Goal: Find specific page/section: Find specific page/section

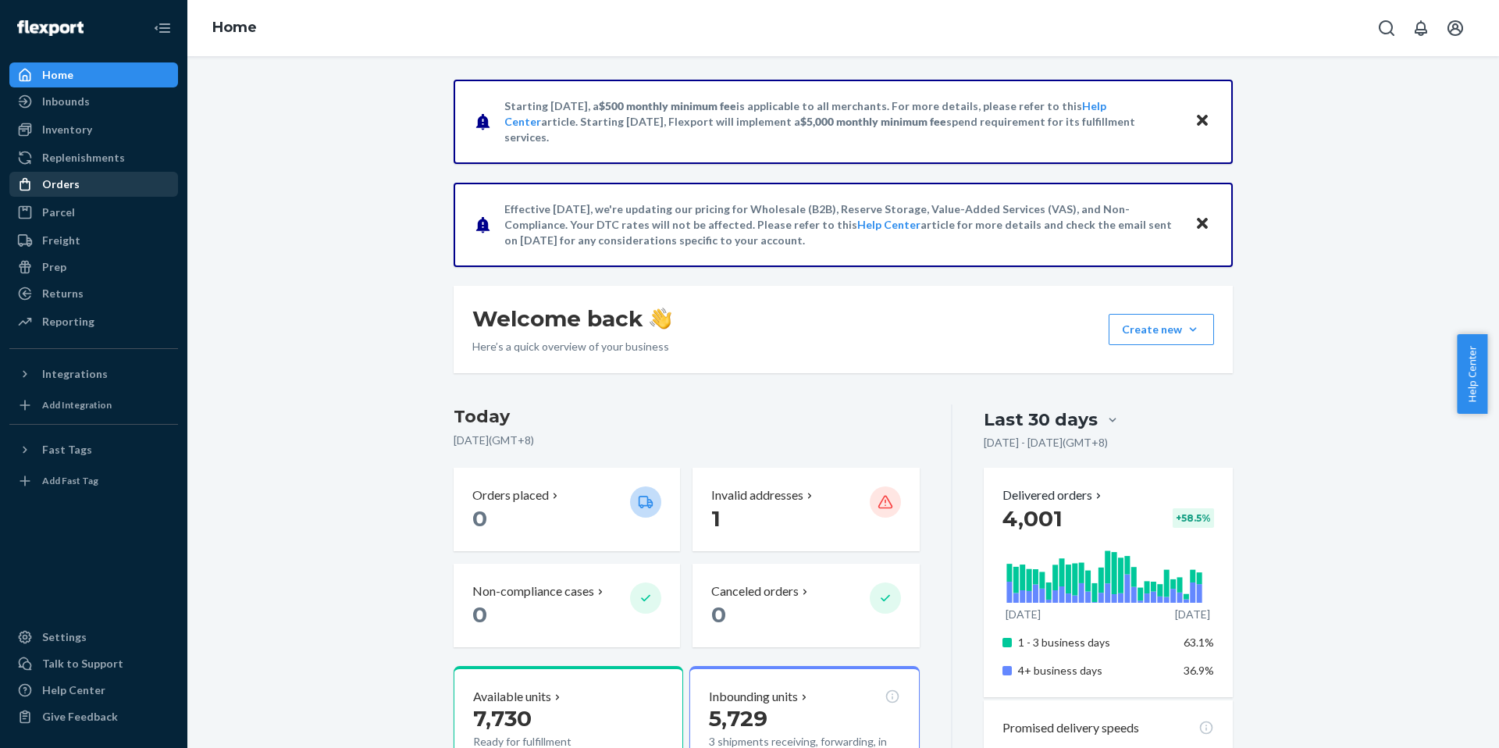
click at [84, 183] on div "Orders" at bounding box center [94, 184] width 166 height 22
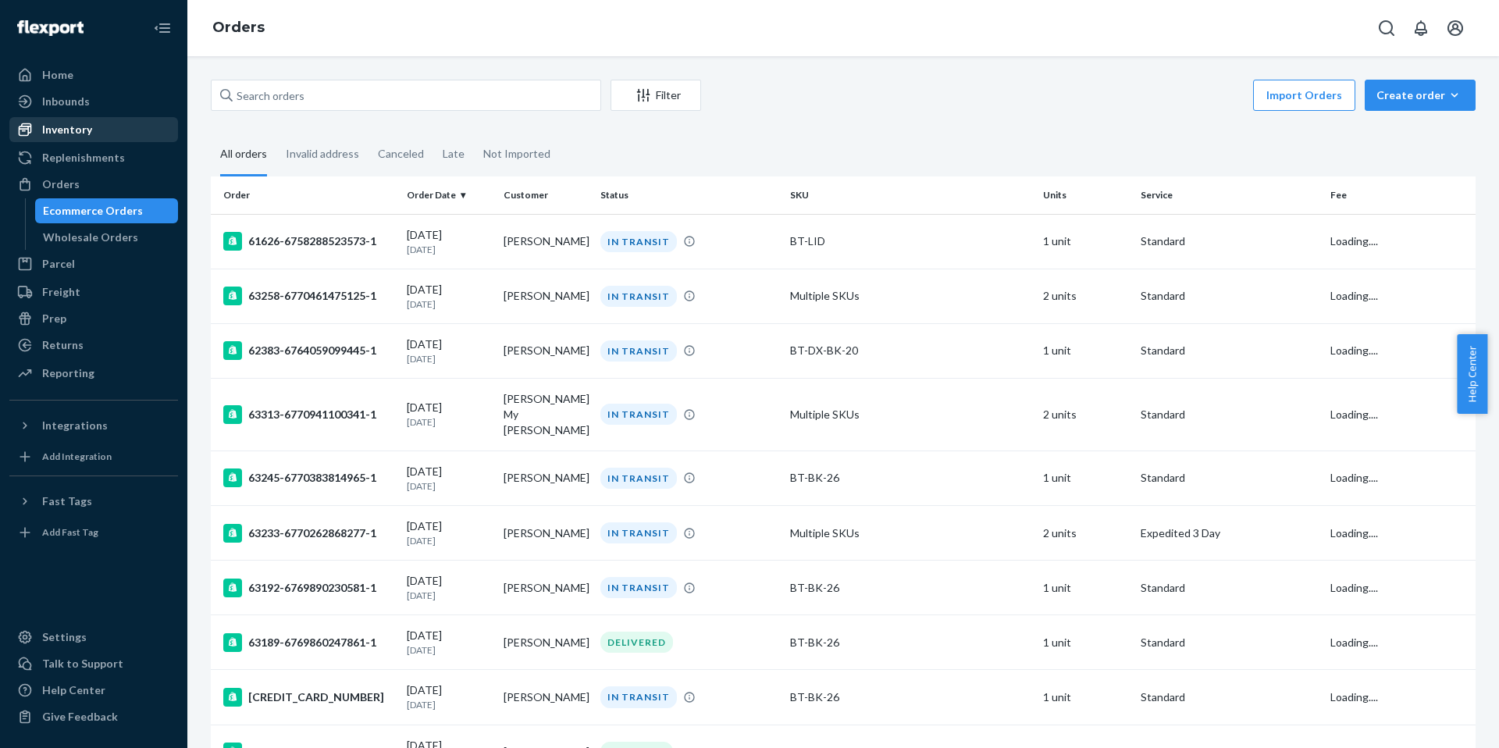
click at [111, 123] on div "Inventory" at bounding box center [94, 130] width 166 height 22
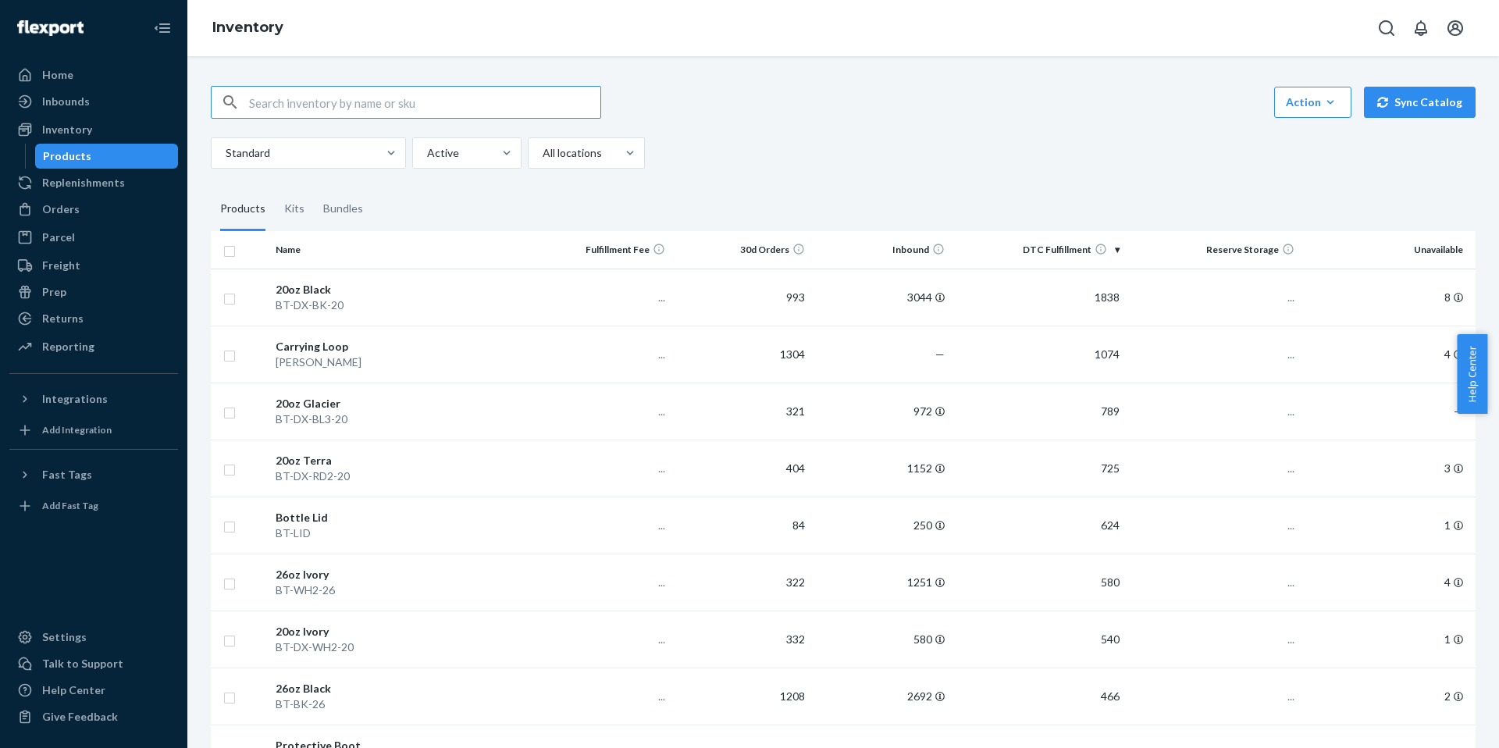
click at [322, 111] on input "text" at bounding box center [424, 102] width 351 height 31
type input "mix"
click at [792, 142] on div "Standard Active All locations" at bounding box center [837, 152] width 1253 height 31
click at [483, 113] on input "mix" at bounding box center [424, 102] width 351 height 31
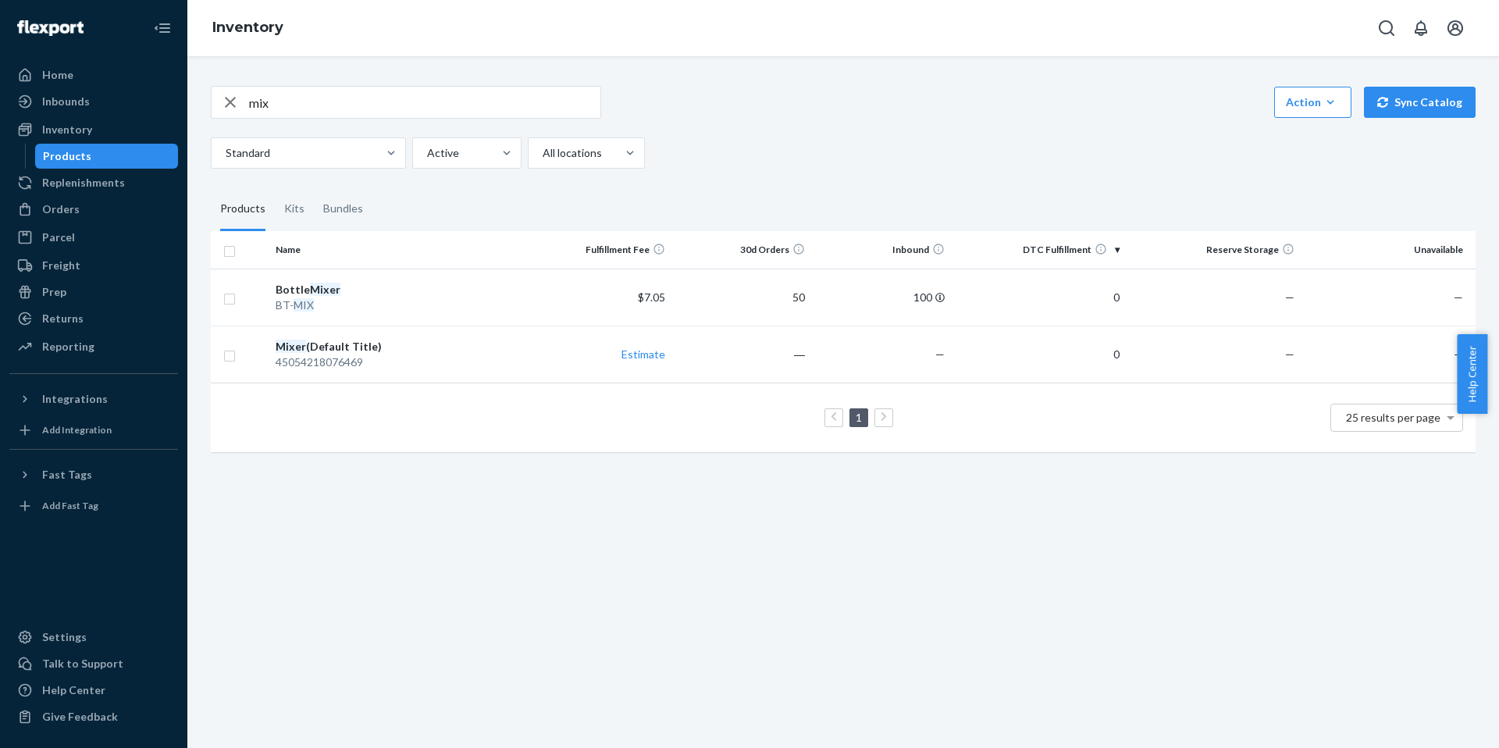
click at [838, 205] on fieldset "Products Kits Bundles" at bounding box center [843, 209] width 1265 height 44
